Goal: Task Accomplishment & Management: Complete application form

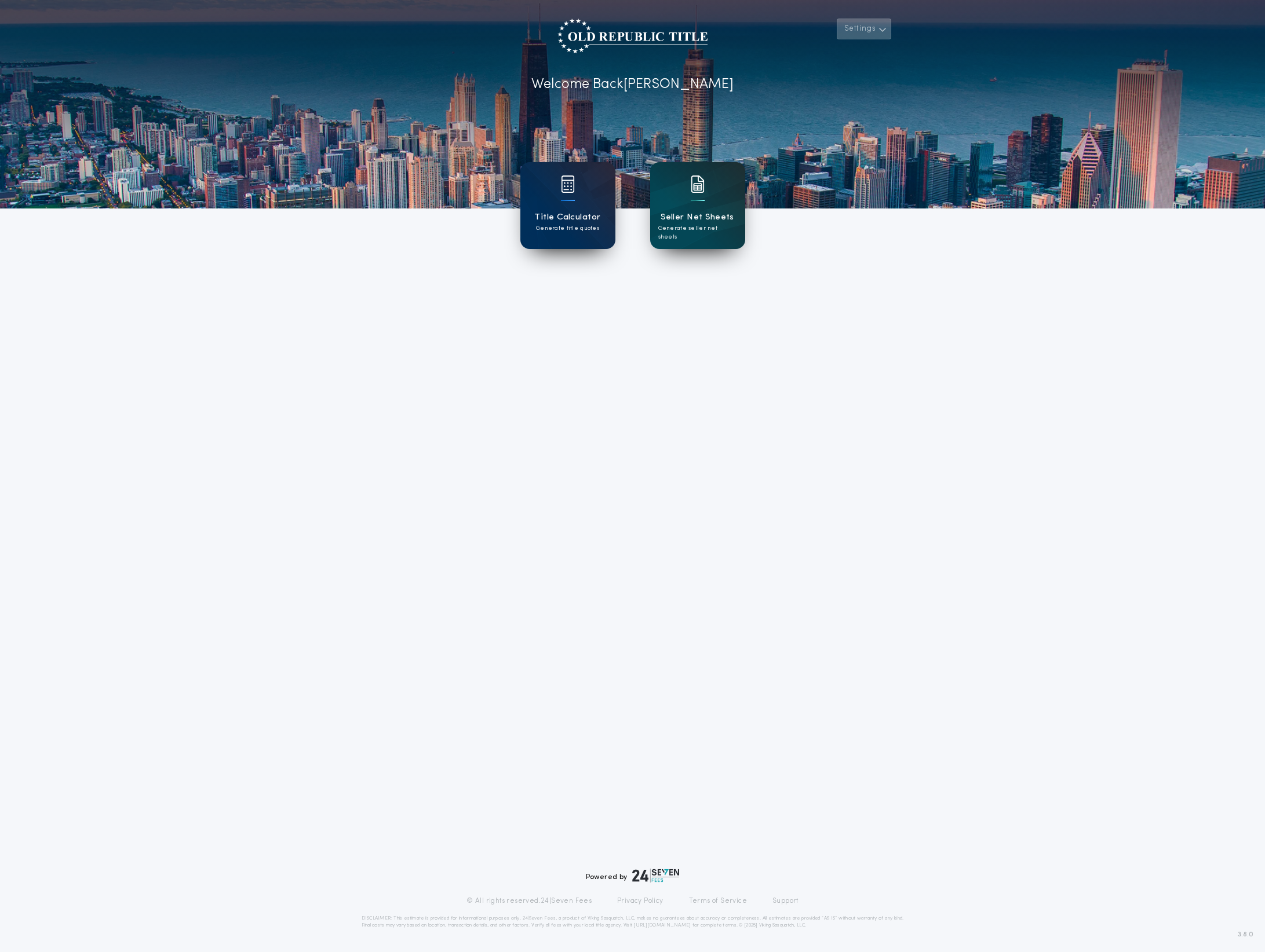
click at [871, 26] on button "Settings" at bounding box center [864, 29] width 54 height 21
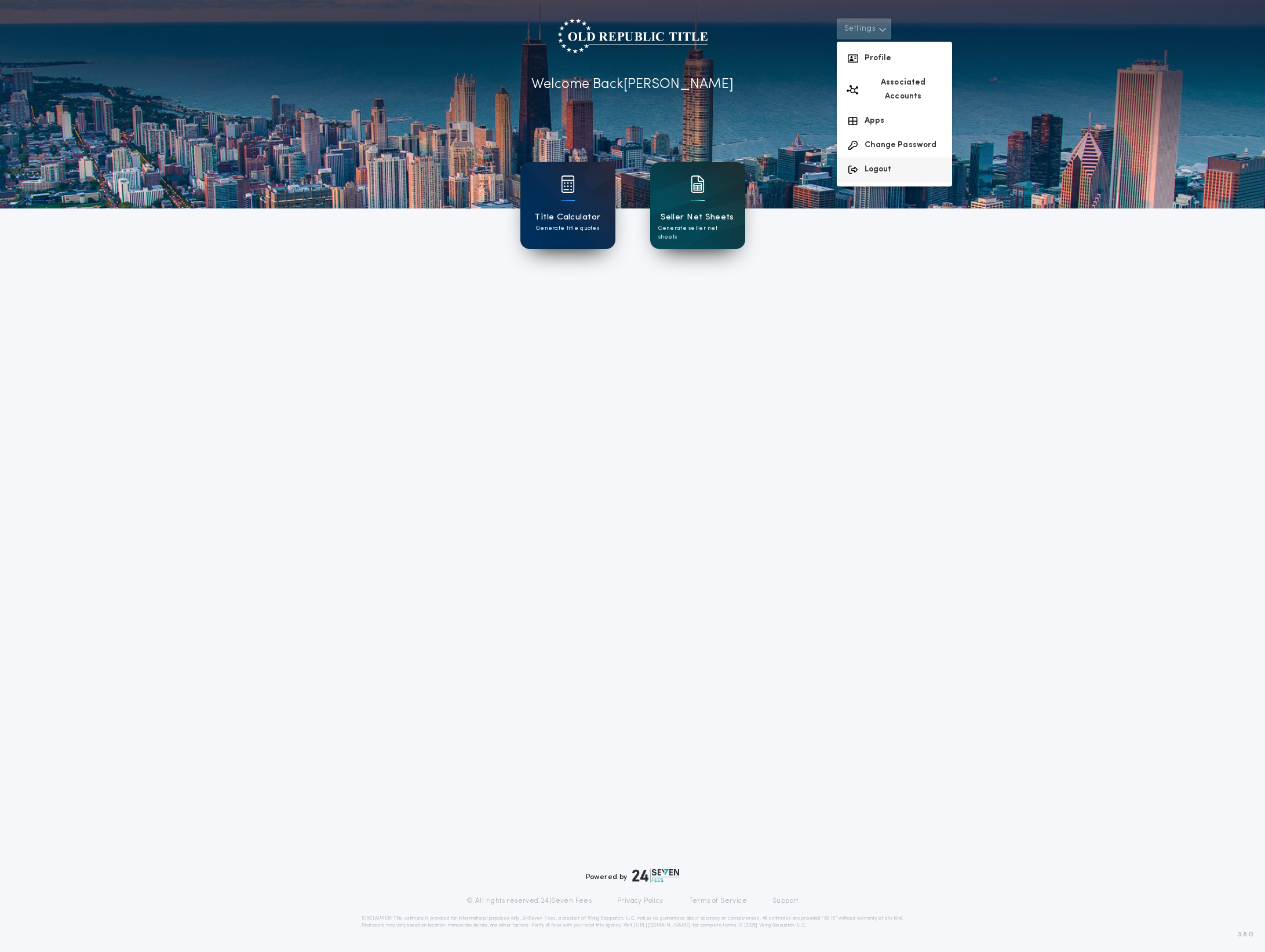
click at [884, 158] on button "Logout" at bounding box center [894, 170] width 115 height 24
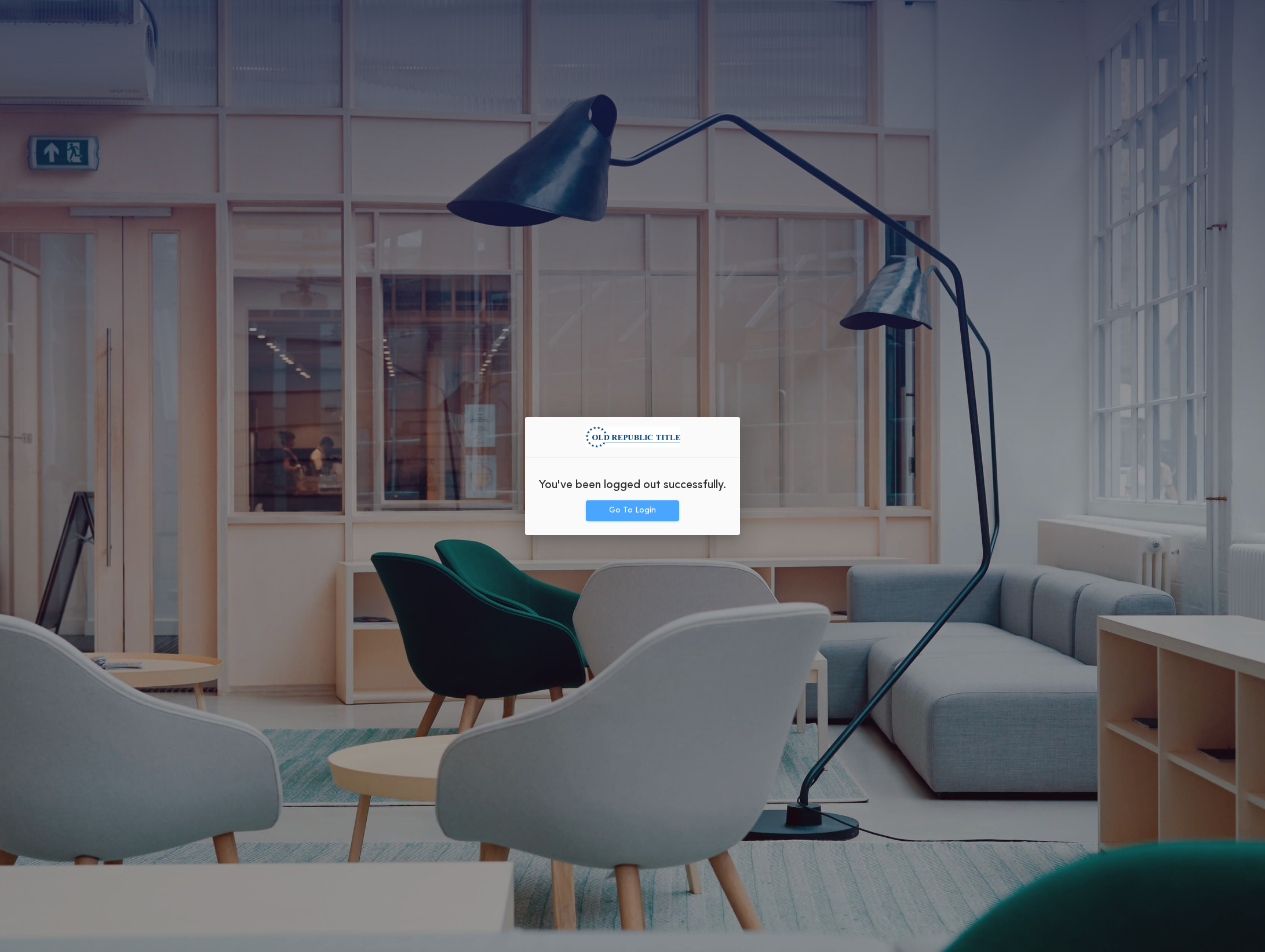
click at [665, 516] on button "Go To Login" at bounding box center [632, 510] width 93 height 21
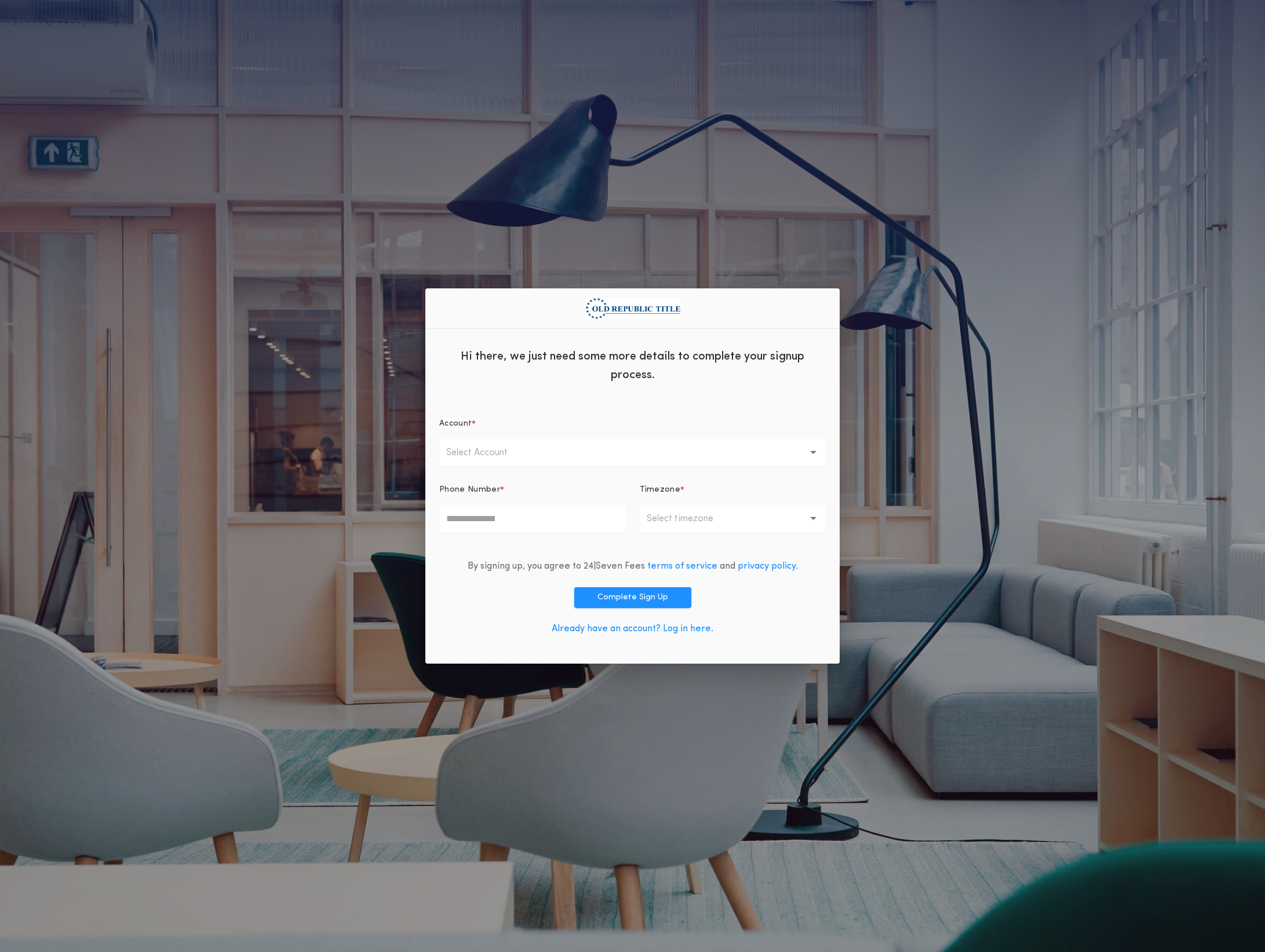
click at [748, 695] on div "Hi there, we just need some more details to complete your signup process. Accou…" at bounding box center [632, 476] width 1265 height 952
click at [534, 451] on button "Select Account" at bounding box center [632, 453] width 387 height 28
click at [531, 480] on p "ORT Chicago" at bounding box center [632, 483] width 387 height 28
click at [541, 520] on input "Phone Number *" at bounding box center [532, 519] width 187 height 28
type input "**********"
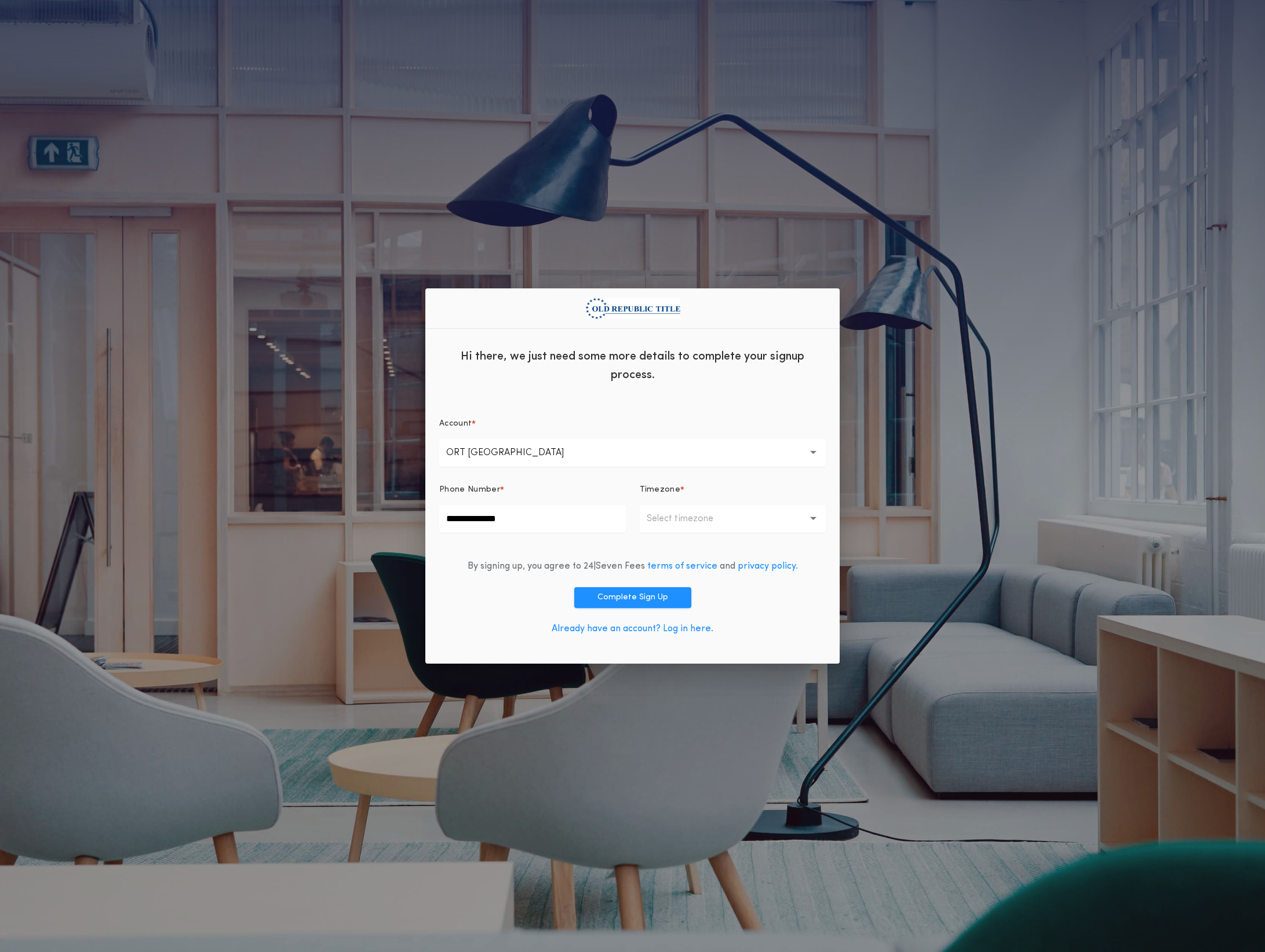
click at [704, 518] on p "Select timezone" at bounding box center [689, 519] width 85 height 14
click at [723, 574] on p "Central Time(Chicago)" at bounding box center [733, 577] width 187 height 28
click at [638, 599] on button "Complete Sign Up" at bounding box center [632, 597] width 117 height 21
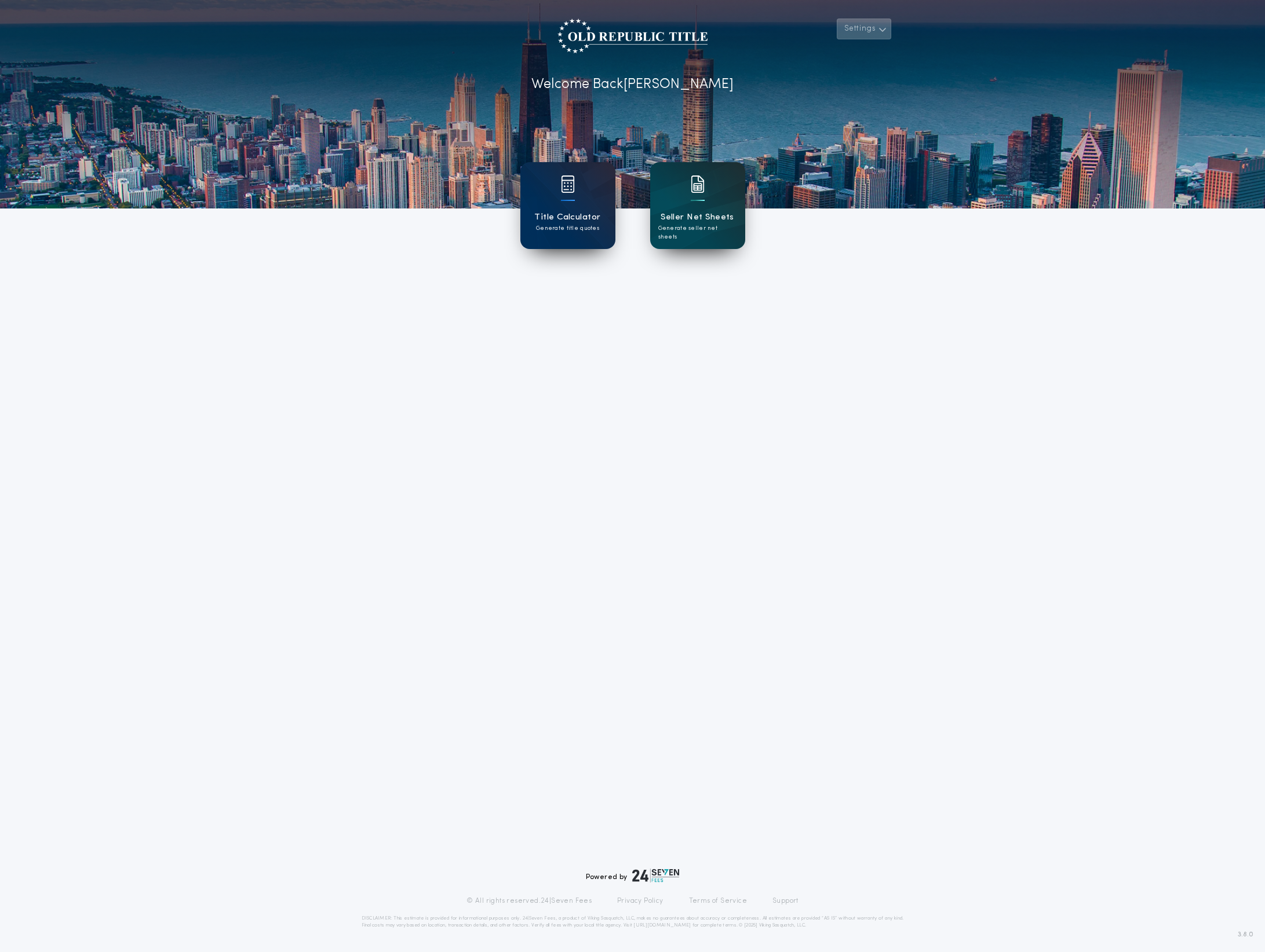
click at [860, 37] on button "Settings" at bounding box center [864, 29] width 54 height 21
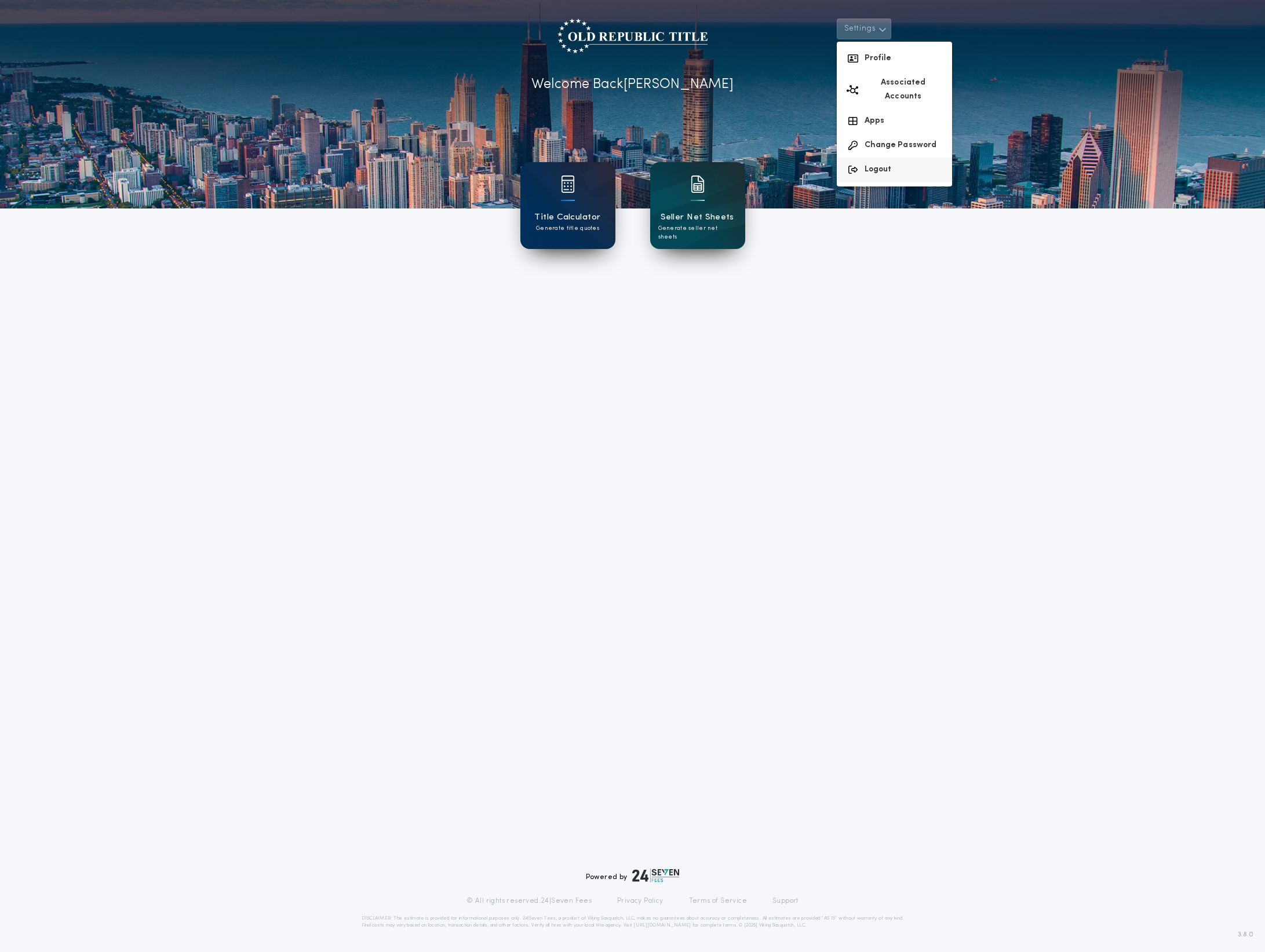
click at [881, 160] on button "Logout" at bounding box center [894, 170] width 115 height 24
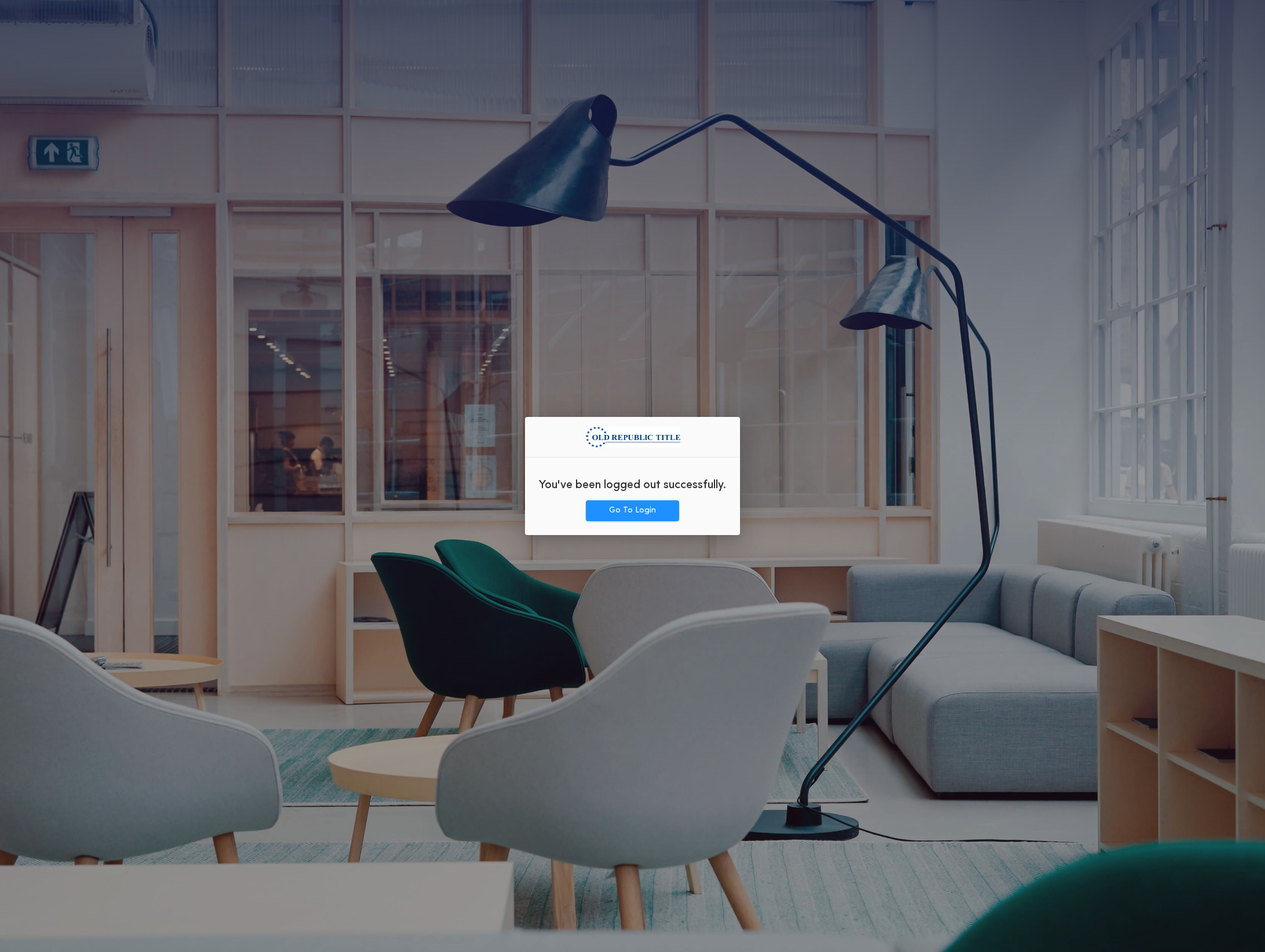
click at [531, 314] on div "You've been logged out successfully. Go To Login" at bounding box center [632, 476] width 1265 height 952
click at [646, 509] on button "Go To Login" at bounding box center [632, 510] width 93 height 21
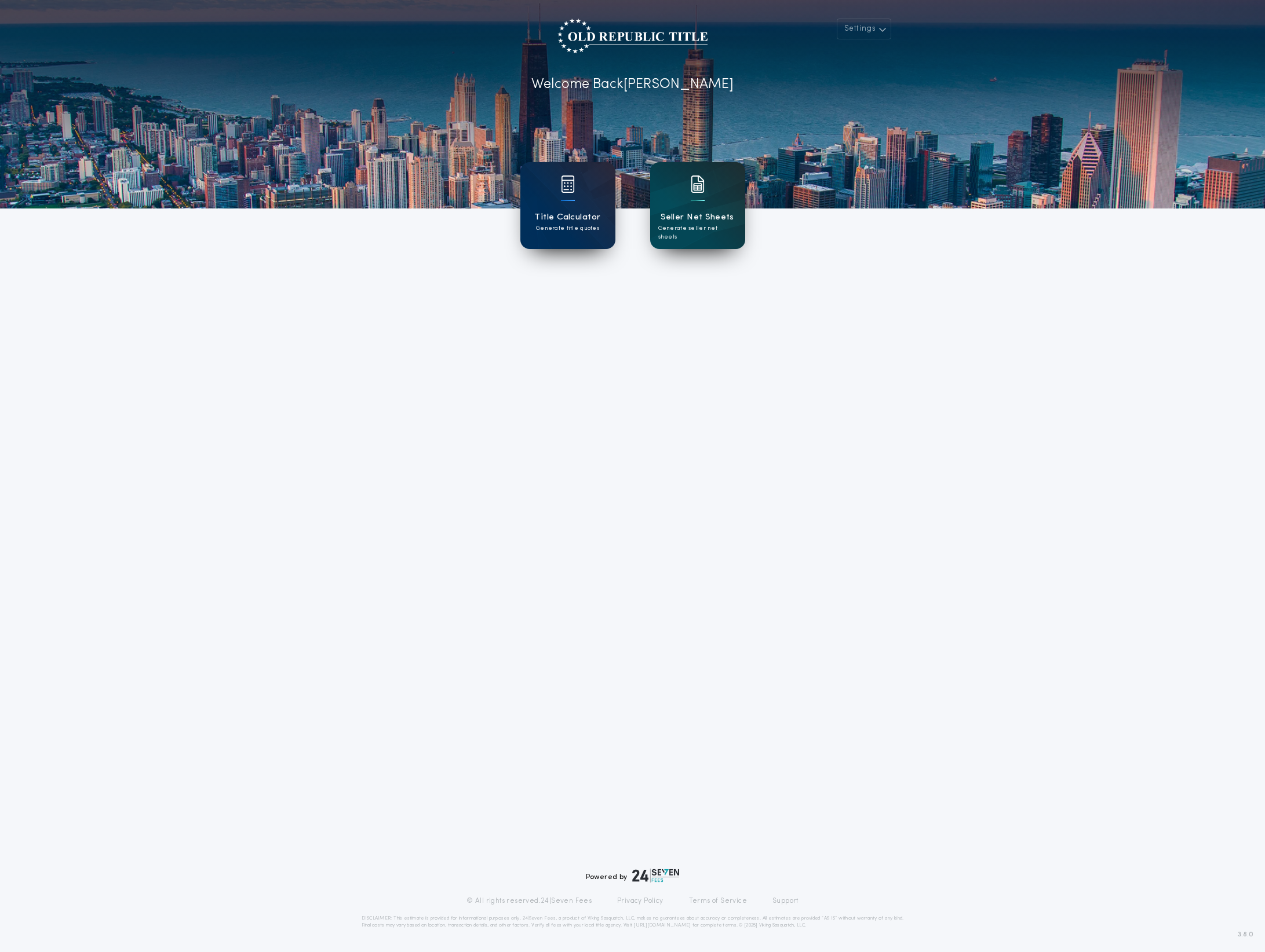
click at [1032, 569] on div "Settings Welcome Back [PERSON_NAME] Title Calculator Generate title quotes Sell…" at bounding box center [632, 476] width 1265 height 952
